Goal: Information Seeking & Learning: Find specific fact

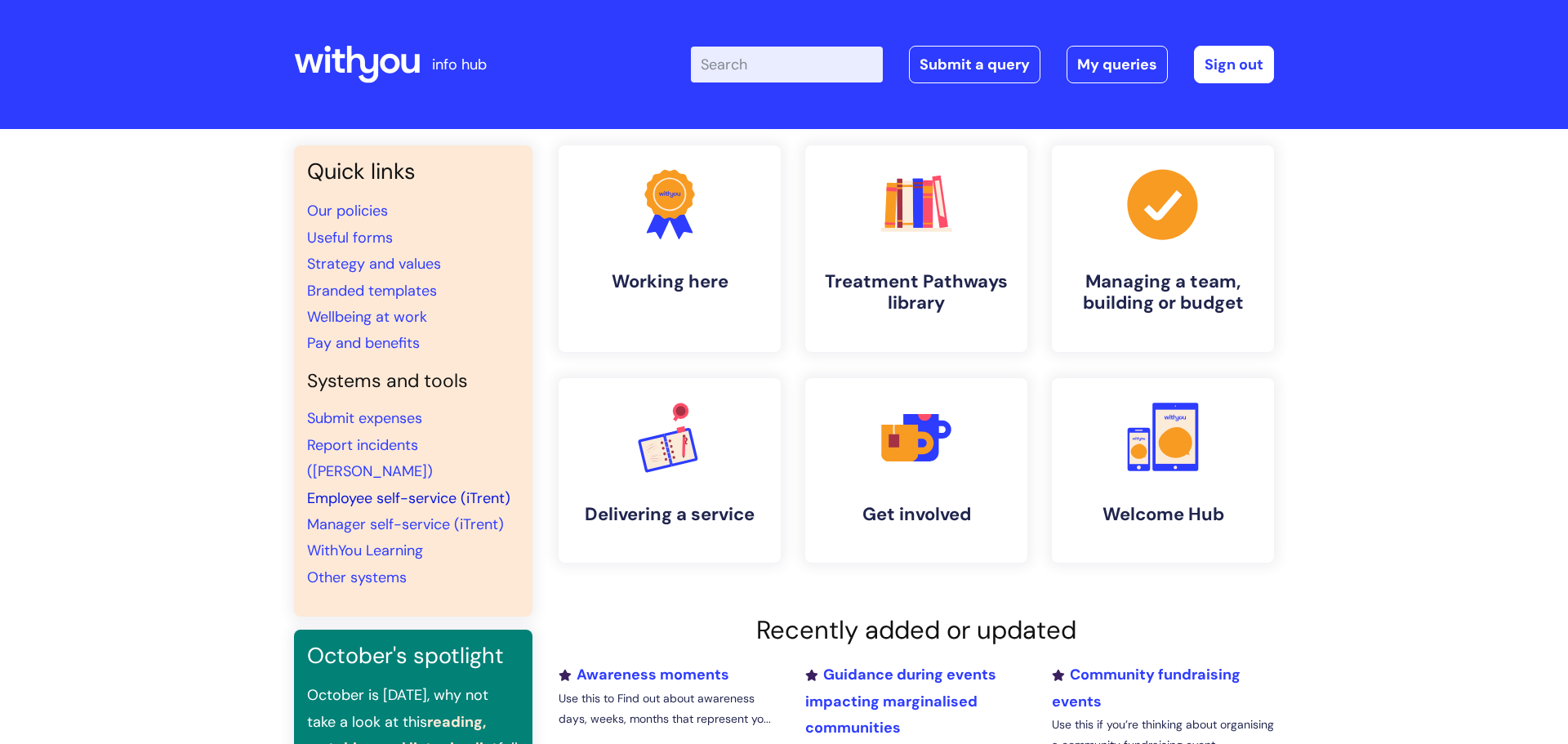
click at [356, 488] on link "Employee self-service (iTrent)" at bounding box center [408, 498] width 204 height 20
click at [740, 63] on input "Enter your search term here..." at bounding box center [787, 64] width 192 height 36
type input "with you increment"
click button "Search" at bounding box center [0, 0] width 0 height 0
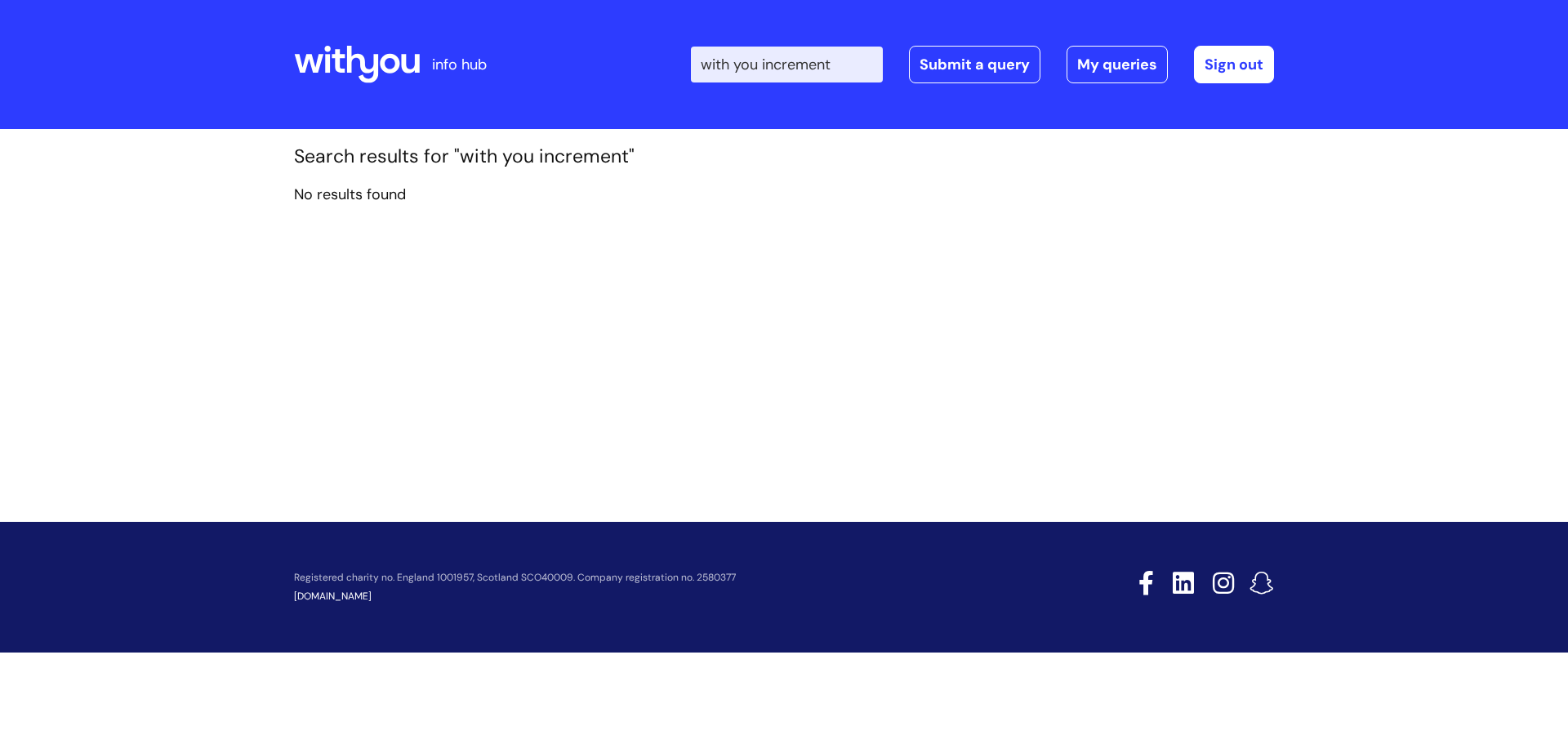
click at [764, 65] on input "with you increment" at bounding box center [787, 64] width 192 height 36
type input "increment"
click button "Search" at bounding box center [0, 0] width 0 height 0
click at [819, 61] on input "increment" at bounding box center [787, 64] width 192 height 36
type input "i"
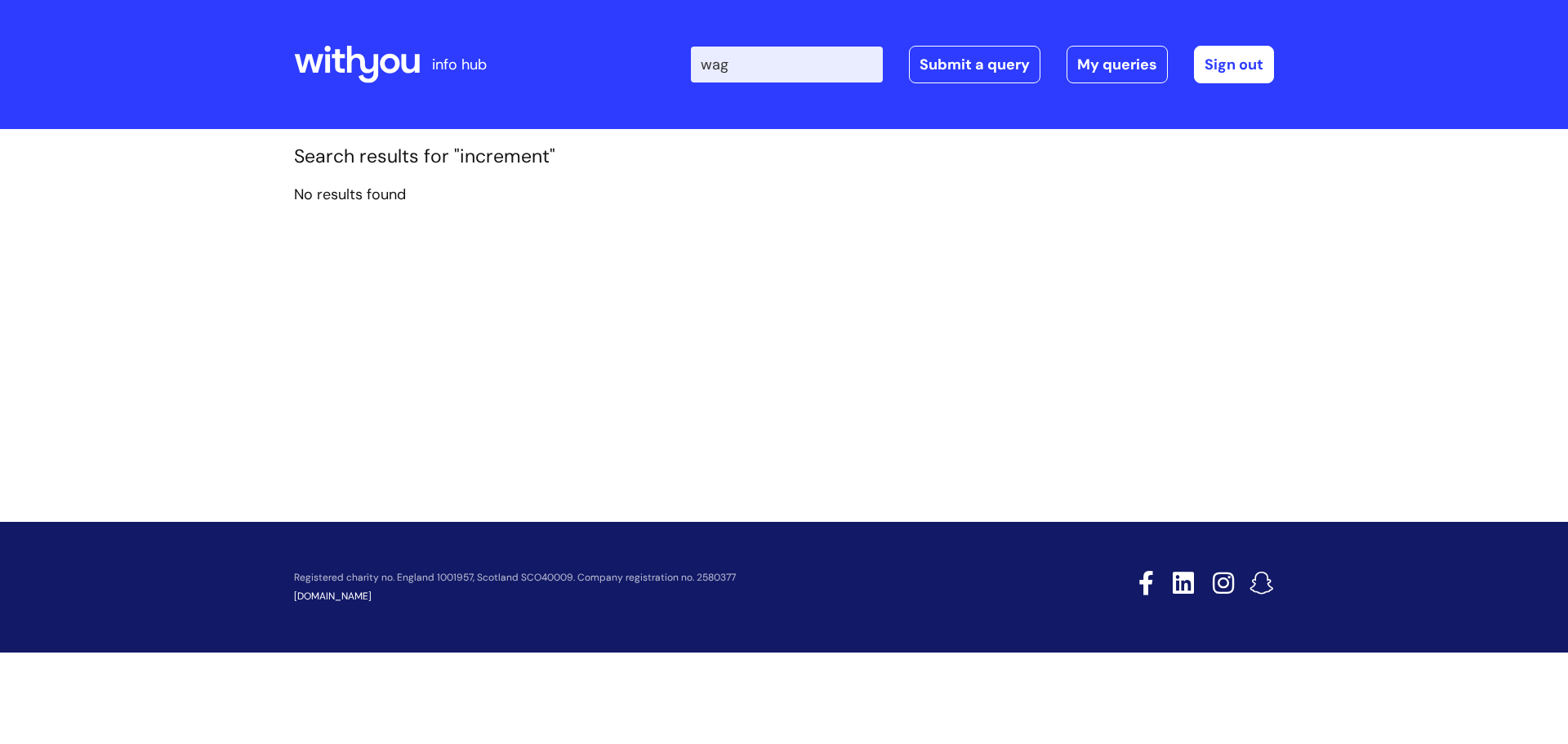
type input "wage"
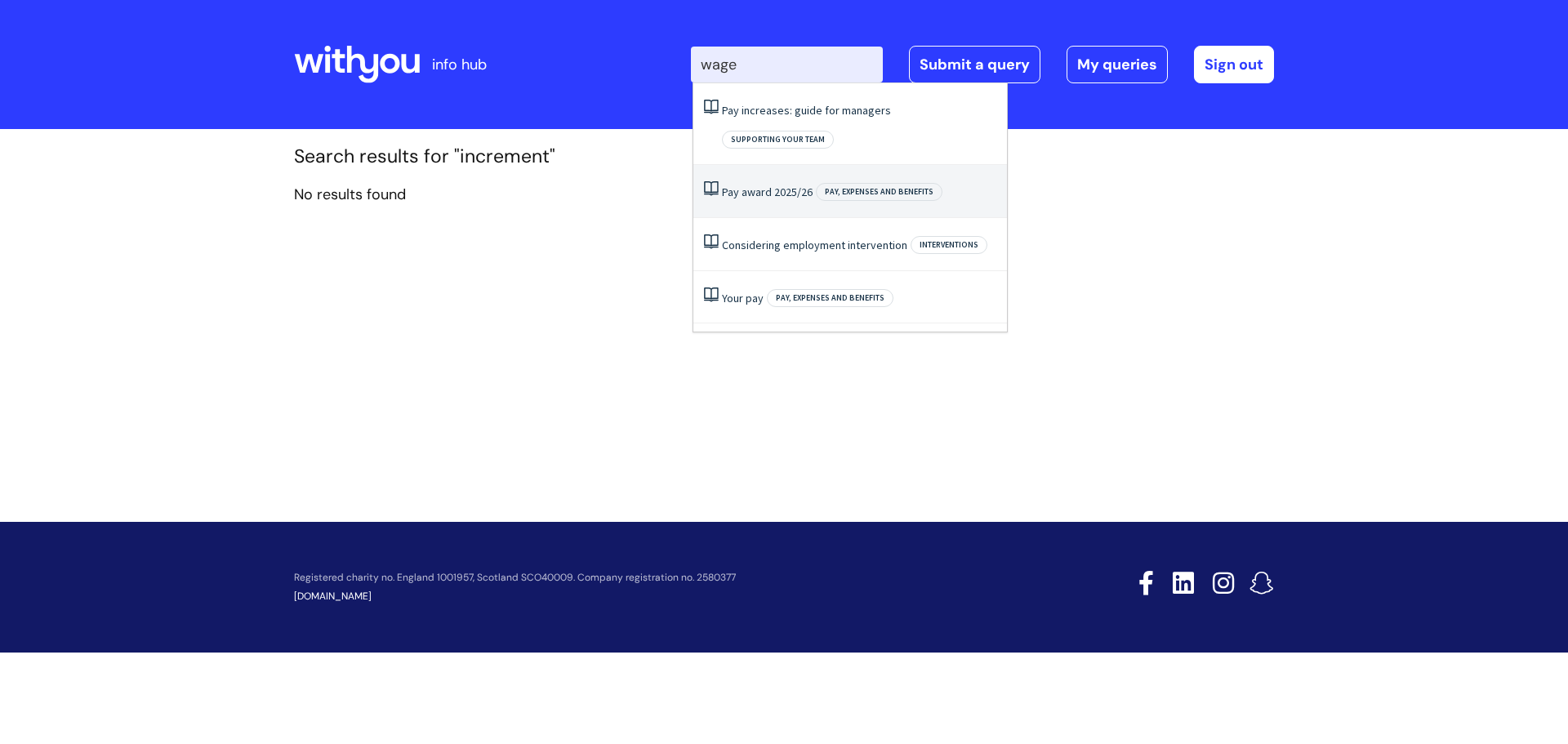
click at [767, 185] on link "Pay award 2025/26" at bounding box center [767, 192] width 91 height 15
